Goal: Use online tool/utility: Utilize a website feature to perform a specific function

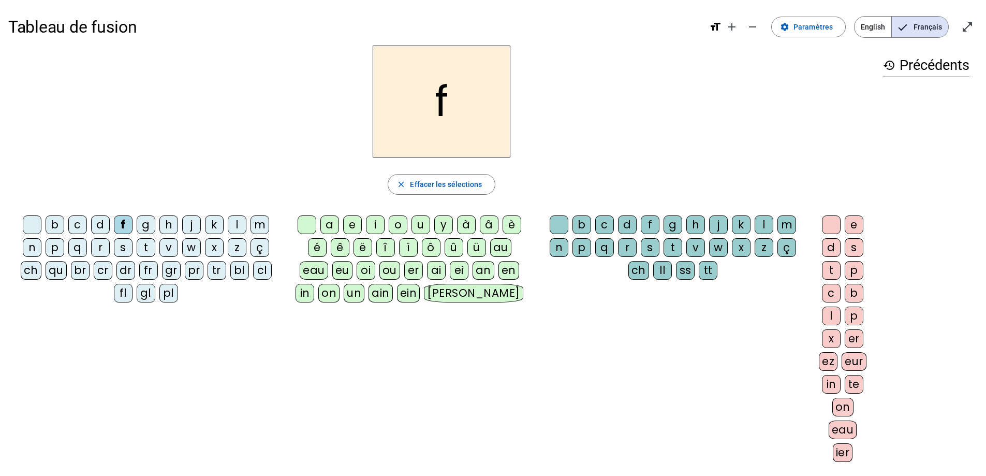
click at [330, 227] on div "a" at bounding box center [329, 224] width 19 height 19
click at [556, 249] on div "n" at bounding box center [559, 247] width 19 height 19
click at [850, 339] on div "er" at bounding box center [854, 338] width 19 height 19
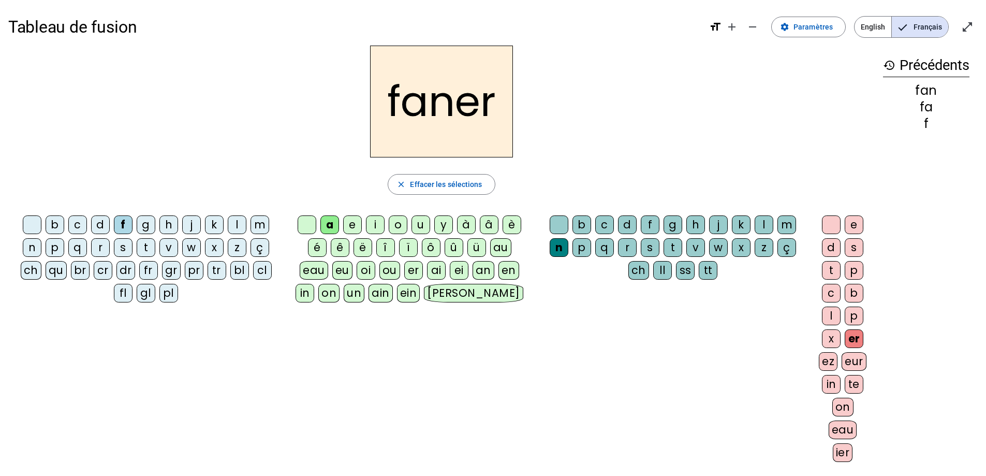
click at [60, 251] on div "p" at bounding box center [55, 247] width 19 height 19
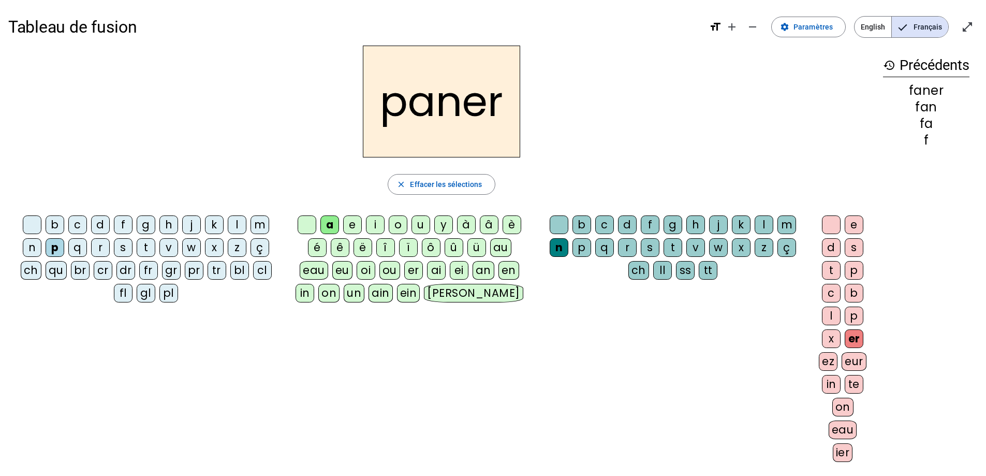
click at [464, 131] on h2 "paner" at bounding box center [441, 102] width 157 height 112
click at [125, 227] on div "f" at bounding box center [123, 224] width 19 height 19
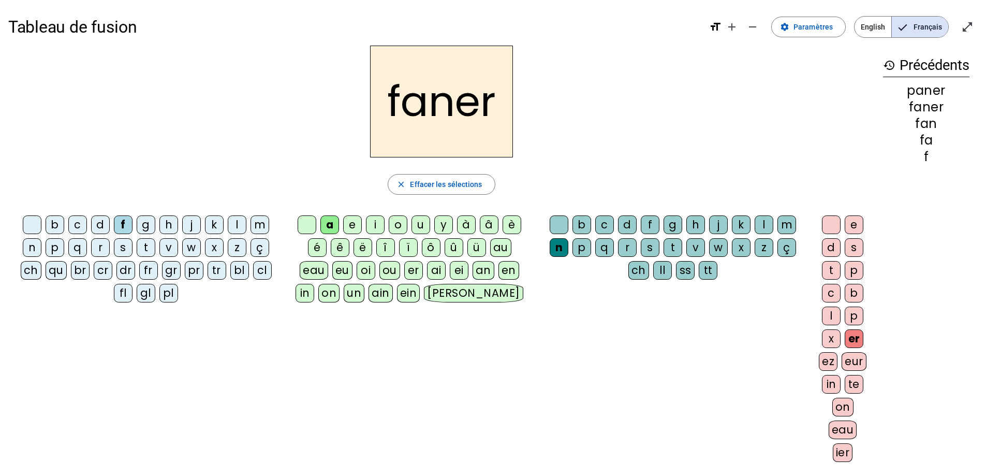
click at [54, 248] on div "p" at bounding box center [55, 247] width 19 height 19
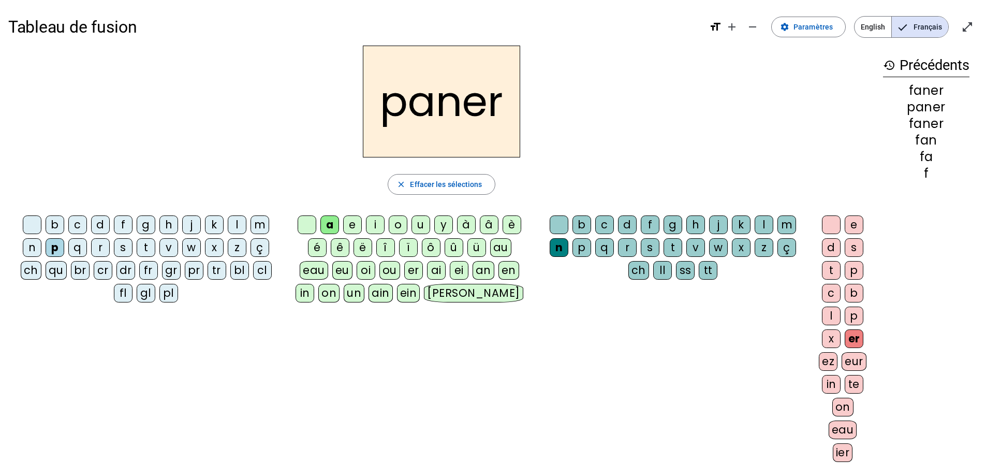
click at [693, 249] on div "v" at bounding box center [695, 247] width 19 height 19
click at [235, 229] on div "l" at bounding box center [237, 224] width 19 height 19
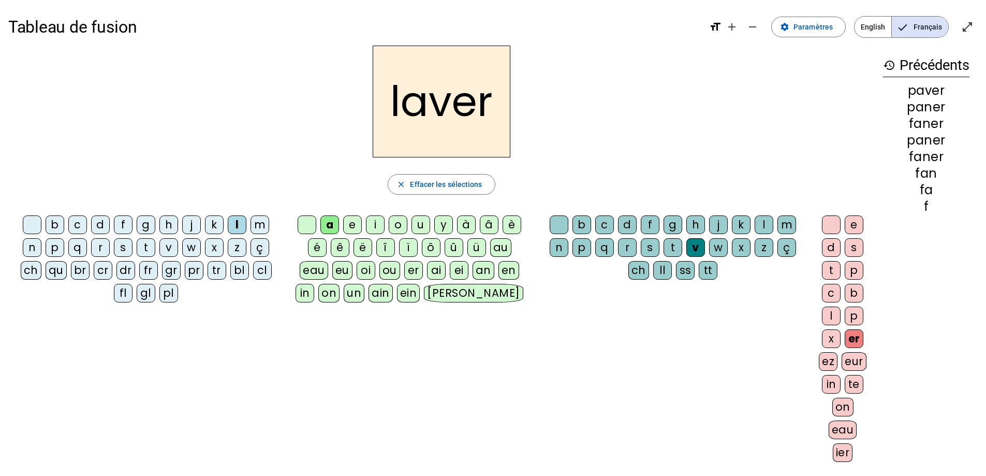
click at [171, 296] on div "pl" at bounding box center [168, 293] width 19 height 19
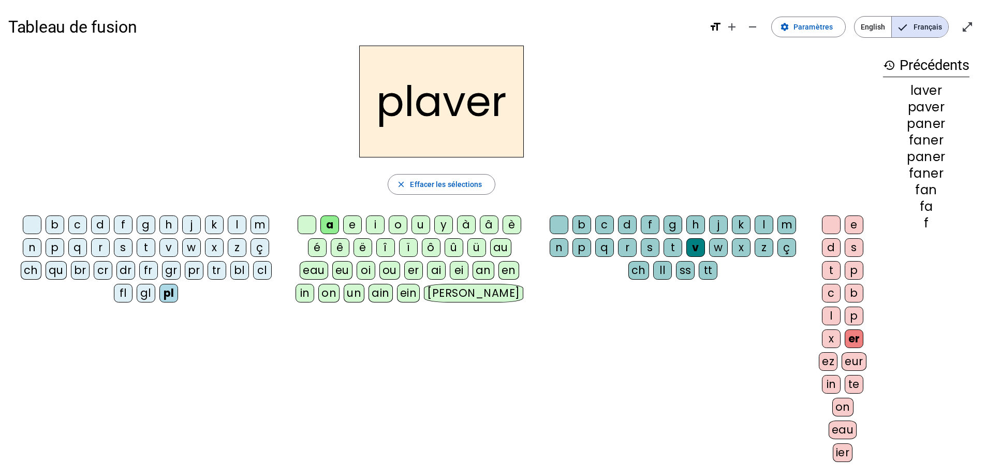
click at [235, 228] on div "l" at bounding box center [237, 224] width 19 height 19
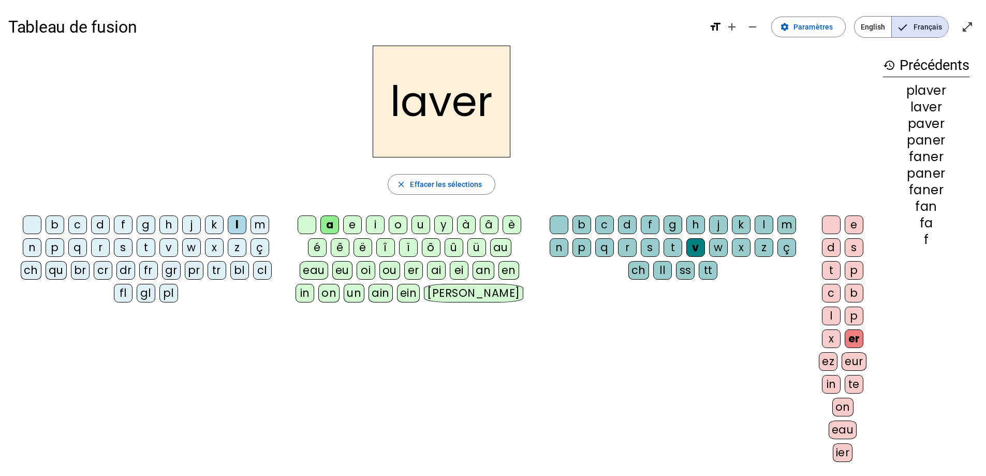
click at [599, 224] on div "c" at bounding box center [604, 224] width 19 height 19
click at [174, 292] on div "pl" at bounding box center [168, 293] width 19 height 19
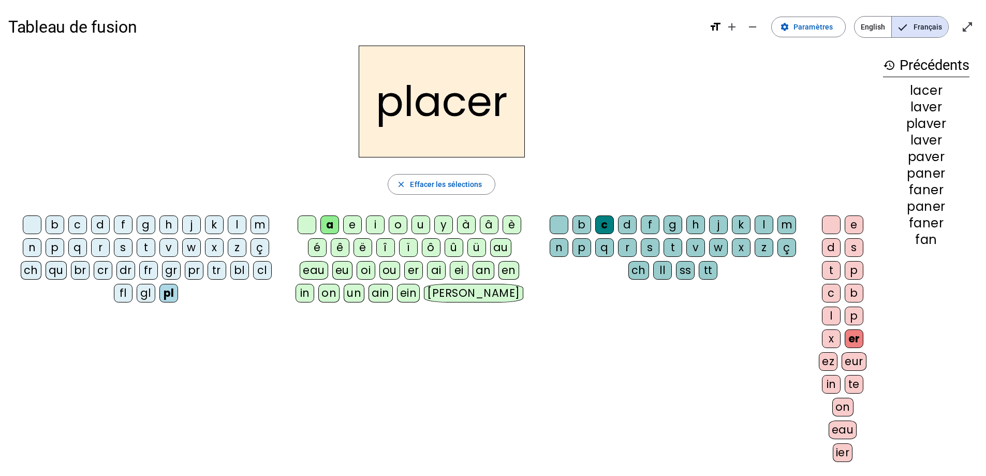
click at [143, 296] on div "gl" at bounding box center [146, 293] width 19 height 19
click at [167, 293] on div "pl" at bounding box center [168, 293] width 19 height 19
click at [150, 298] on div "gl" at bounding box center [146, 293] width 19 height 19
